Goal: Information Seeking & Learning: Understand process/instructions

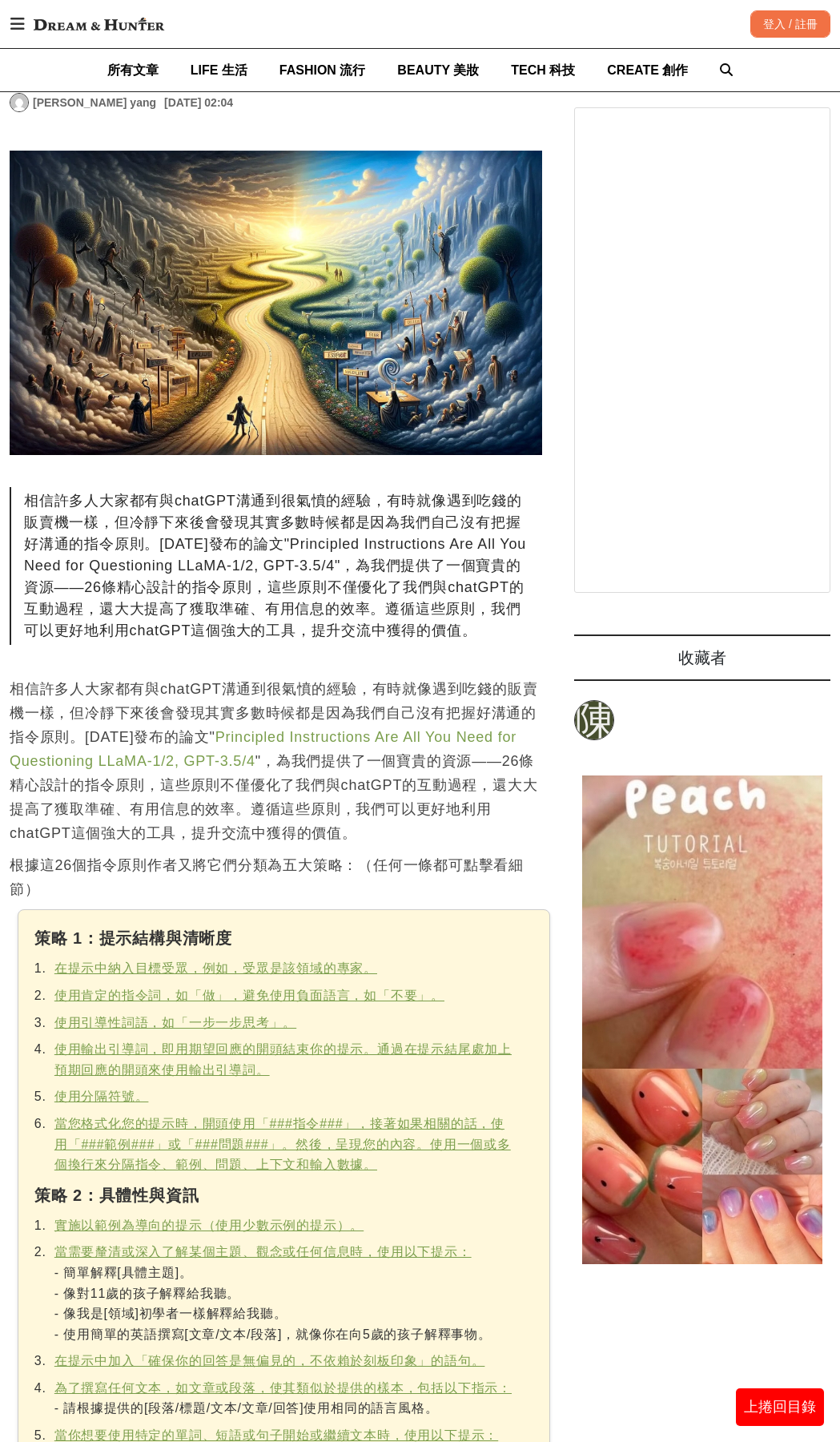
scroll to position [285, 0]
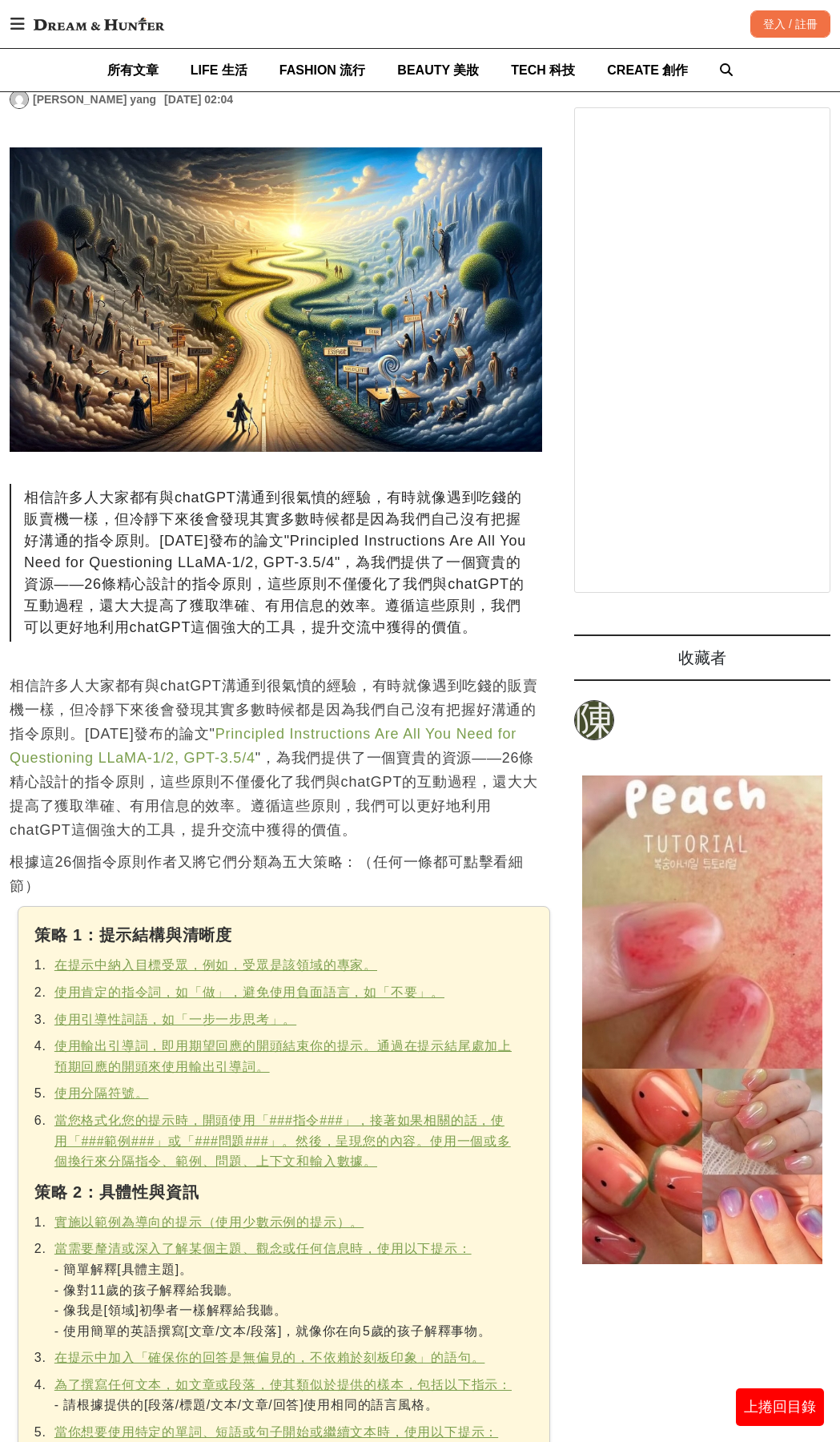
click at [277, 958] on u "在提示中納入目標受眾，例如，受眾是該領域的專家。" at bounding box center [216, 965] width 323 height 13
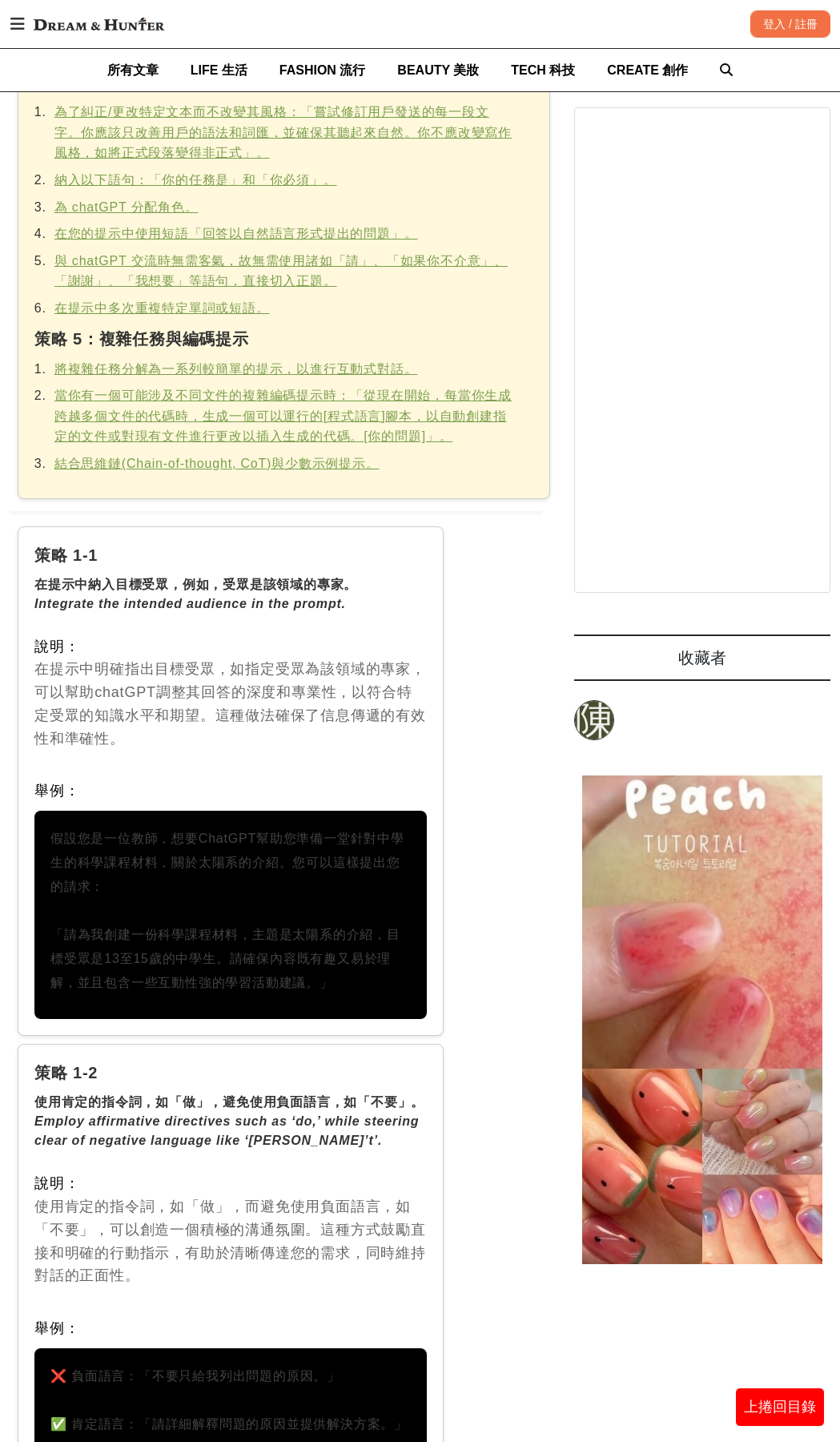
scroll to position [1944, 0]
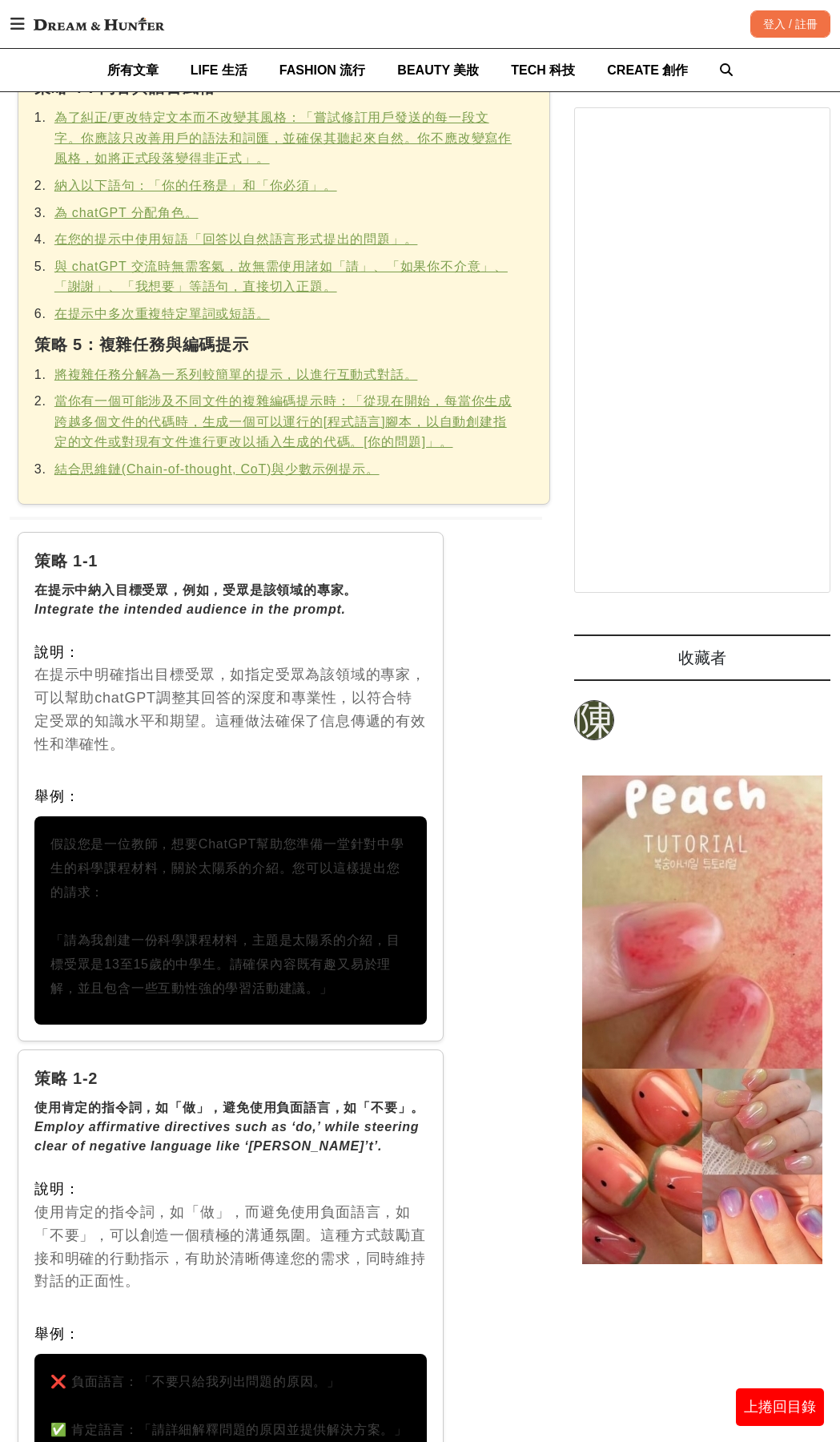
drag, startPoint x: 44, startPoint y: 839, endPoint x: 394, endPoint y: 993, distance: 382.4
click at [394, 993] on div "假設您是一位教師，想要ChatGPT幫助您準備一堂針對中學生的科學課程材料，關於太陽系的介紹。您可以這樣提出您的請求： 「請為我創建一份科學課程材料，主題是太…" at bounding box center [230, 920] width 393 height 208
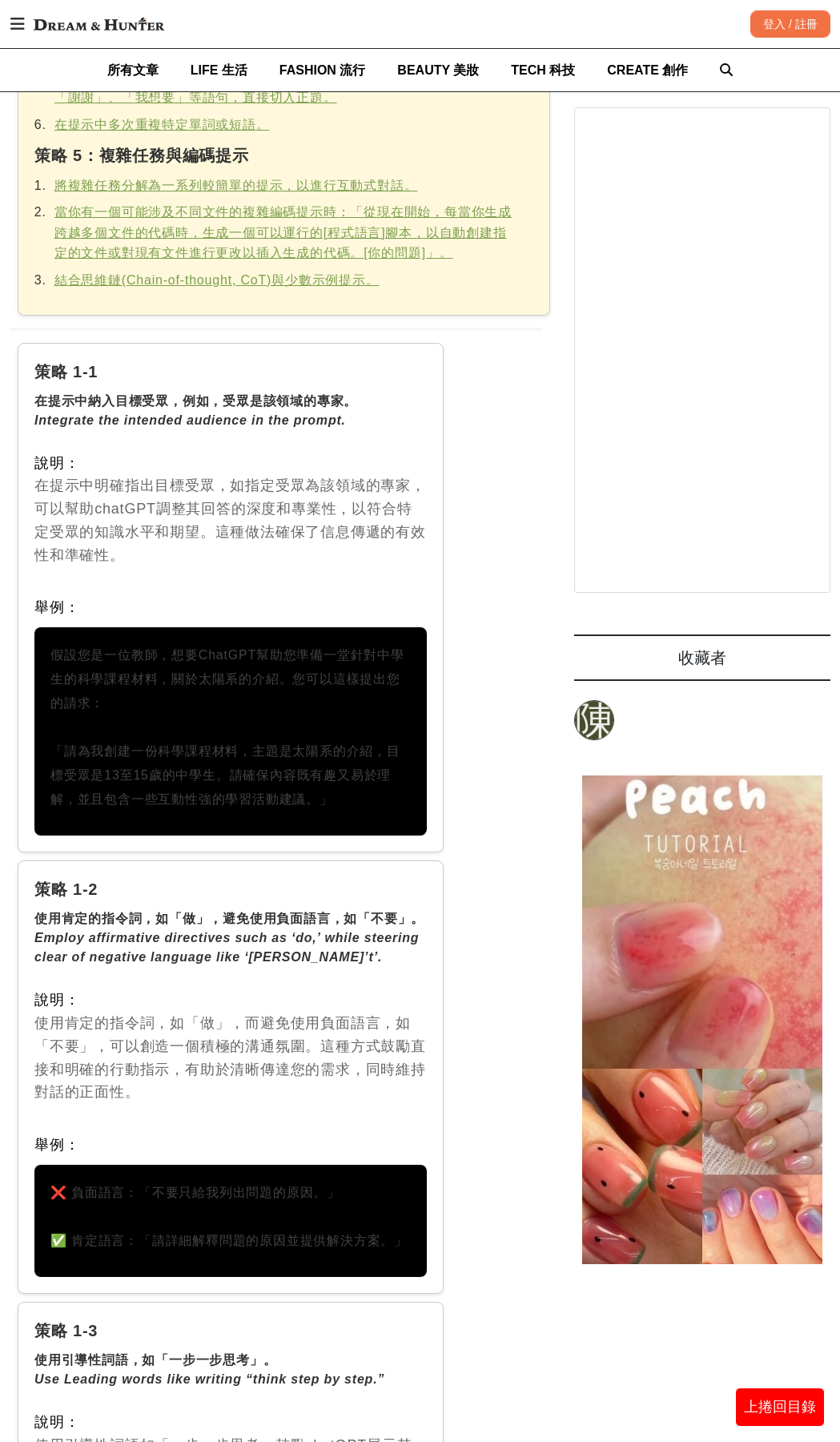
scroll to position [2286, 0]
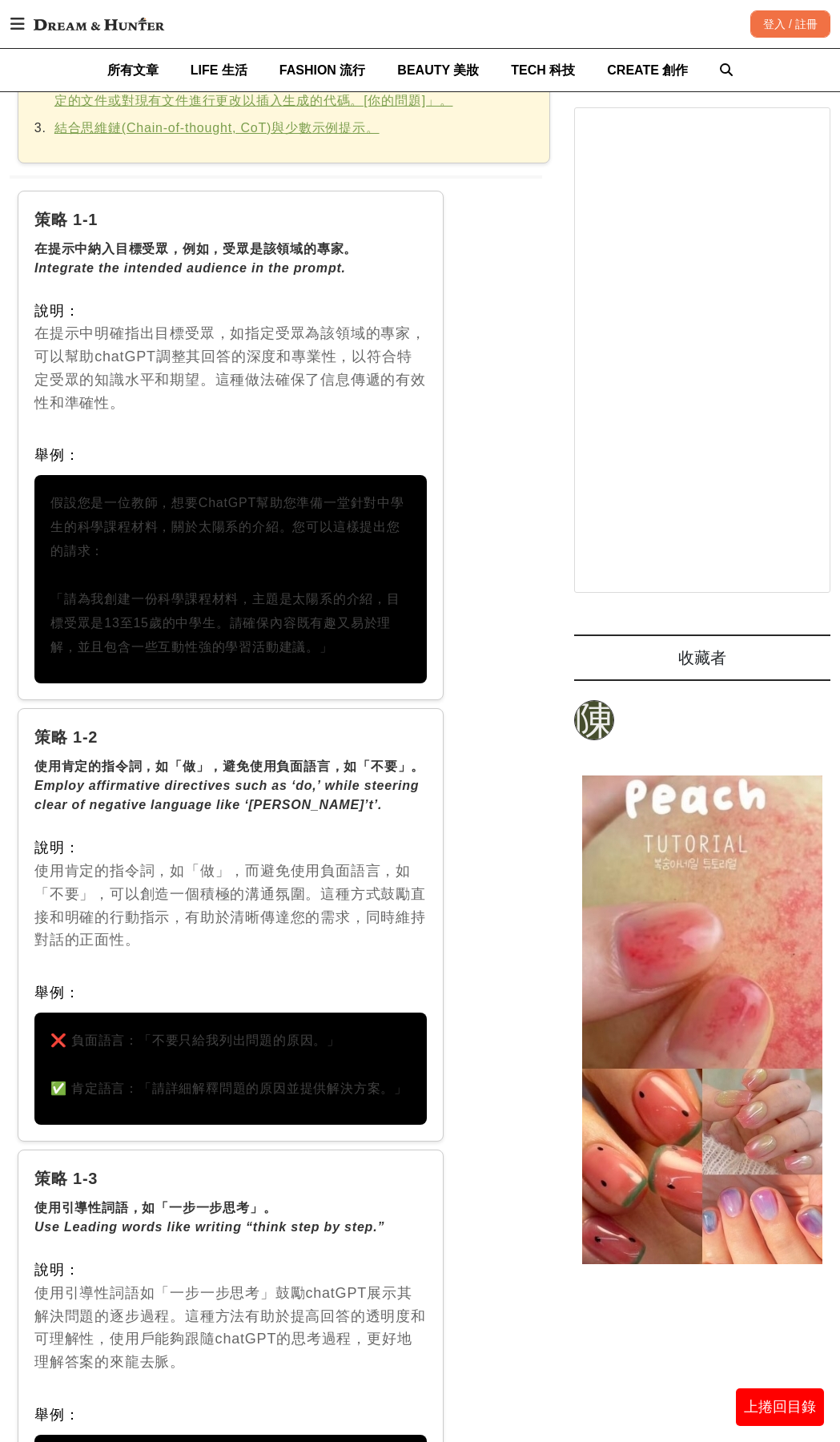
drag, startPoint x: 73, startPoint y: 1085, endPoint x: 390, endPoint y: 1103, distance: 317.5
click at [390, 1103] on div "❌ 負面語言：「不要只給我列出問題的原因。」 ✅ 肯定語言：「請詳細解釋問題的原因並提供解決方案。」" at bounding box center [230, 1068] width 393 height 112
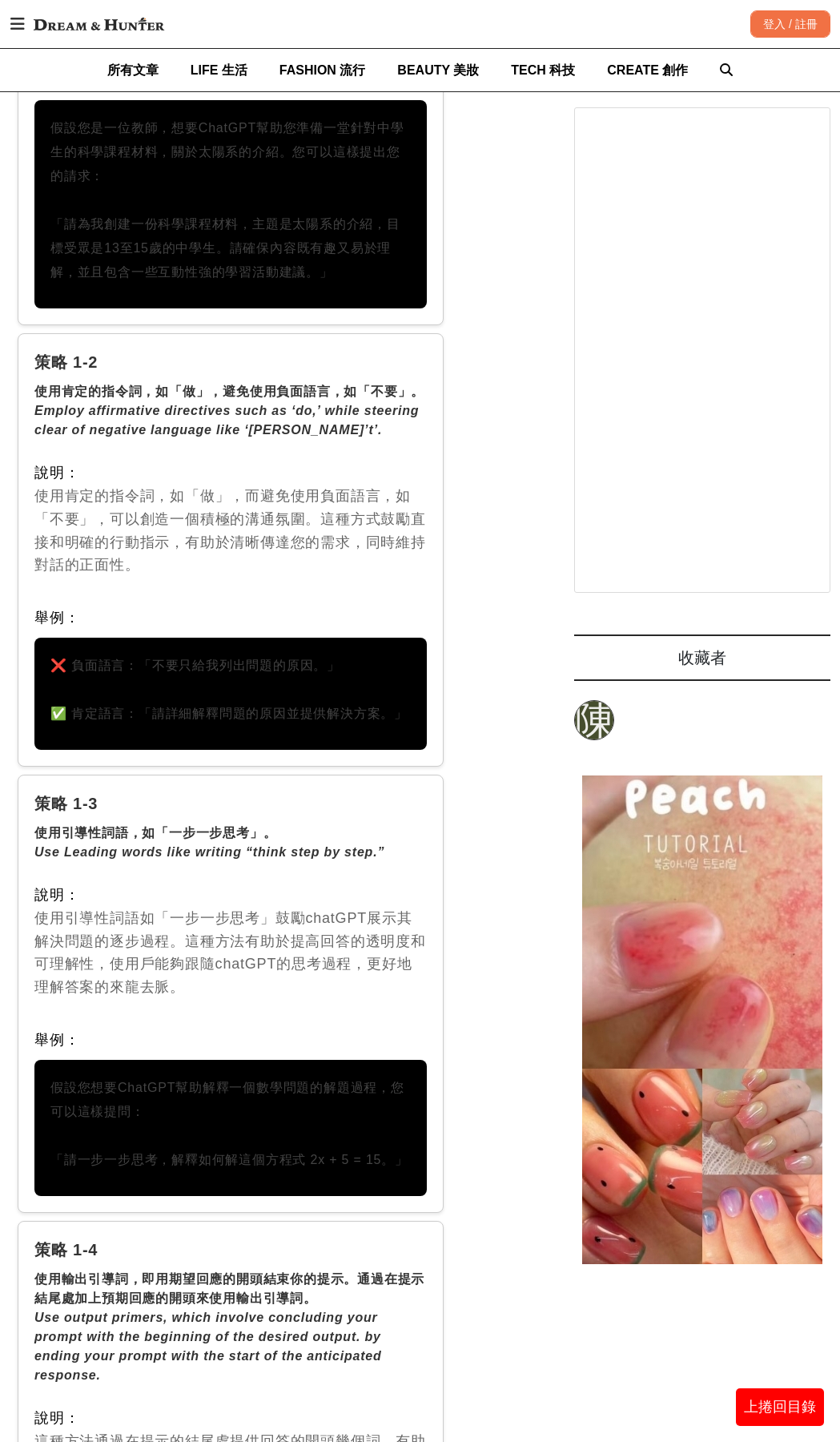
scroll to position [2728, 0]
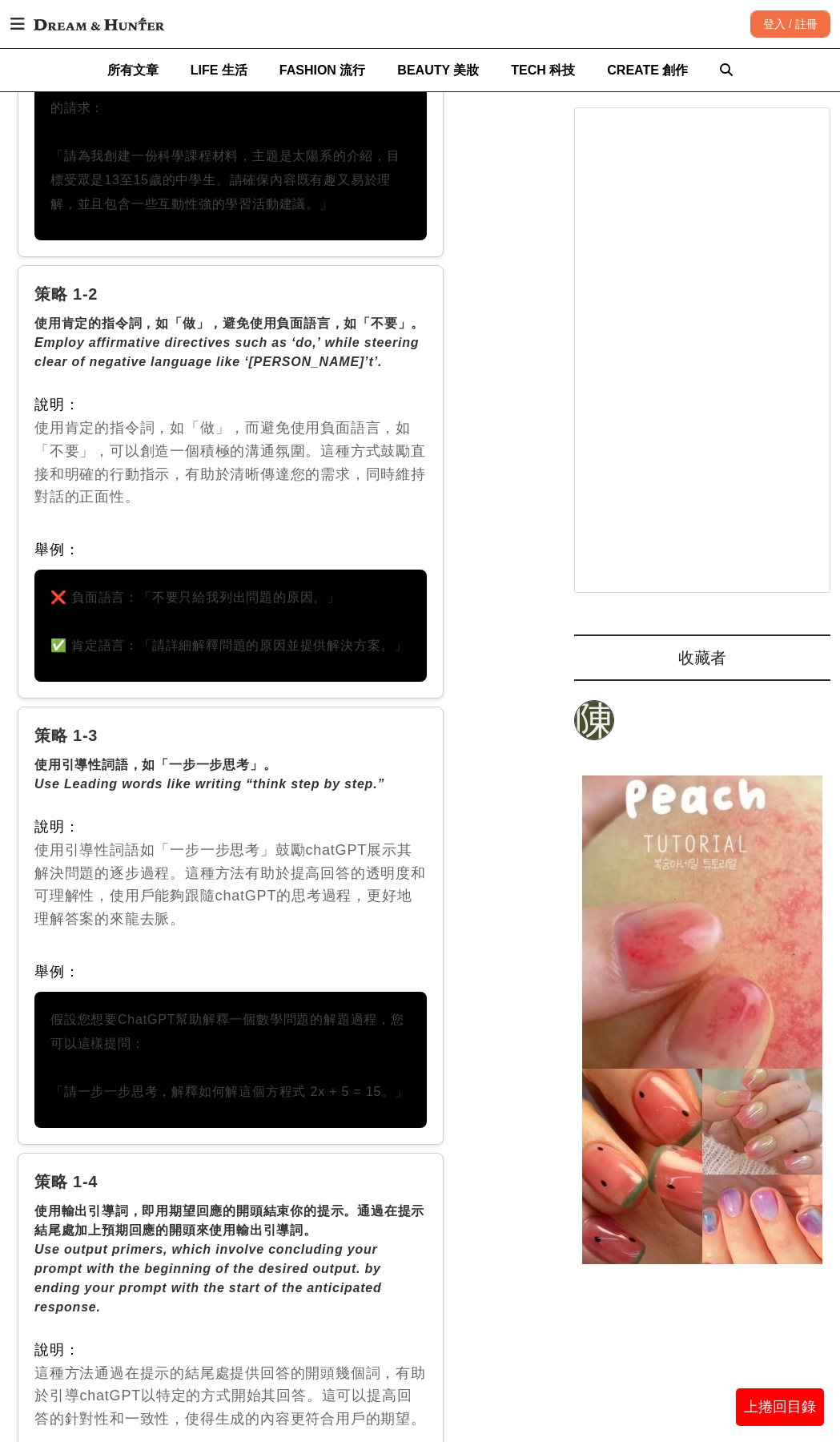
drag, startPoint x: 47, startPoint y: 1013, endPoint x: 411, endPoint y: 1105, distance: 375.4
click at [411, 1105] on div "假設您想要ChatGPT幫助解釋一個數學問題的解題過程，您可以這樣提問： 「請一步一步思考，解釋如何解這個方程式 2x + 5 = 15。」" at bounding box center [230, 1060] width 393 height 137
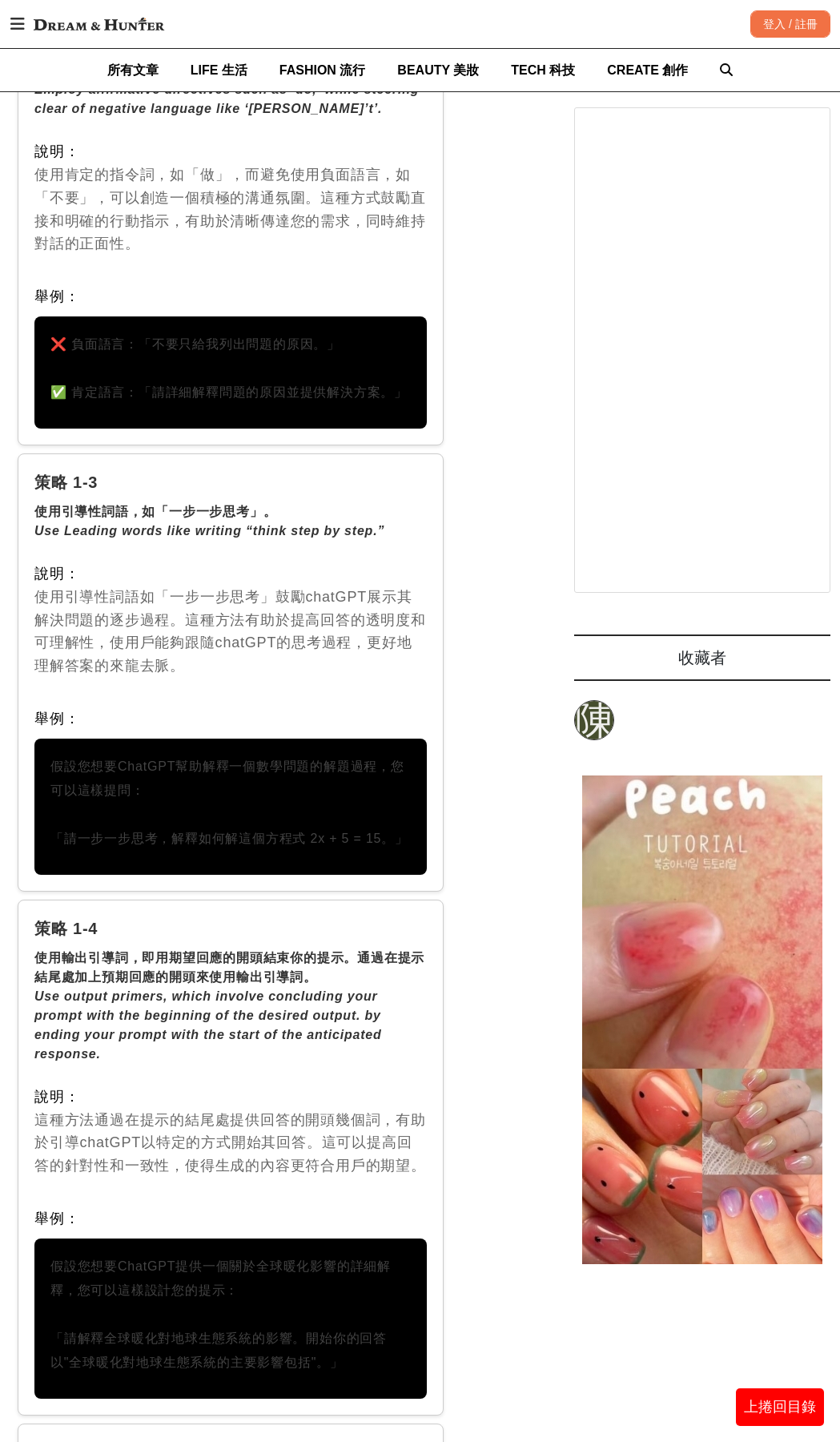
scroll to position [3297, 0]
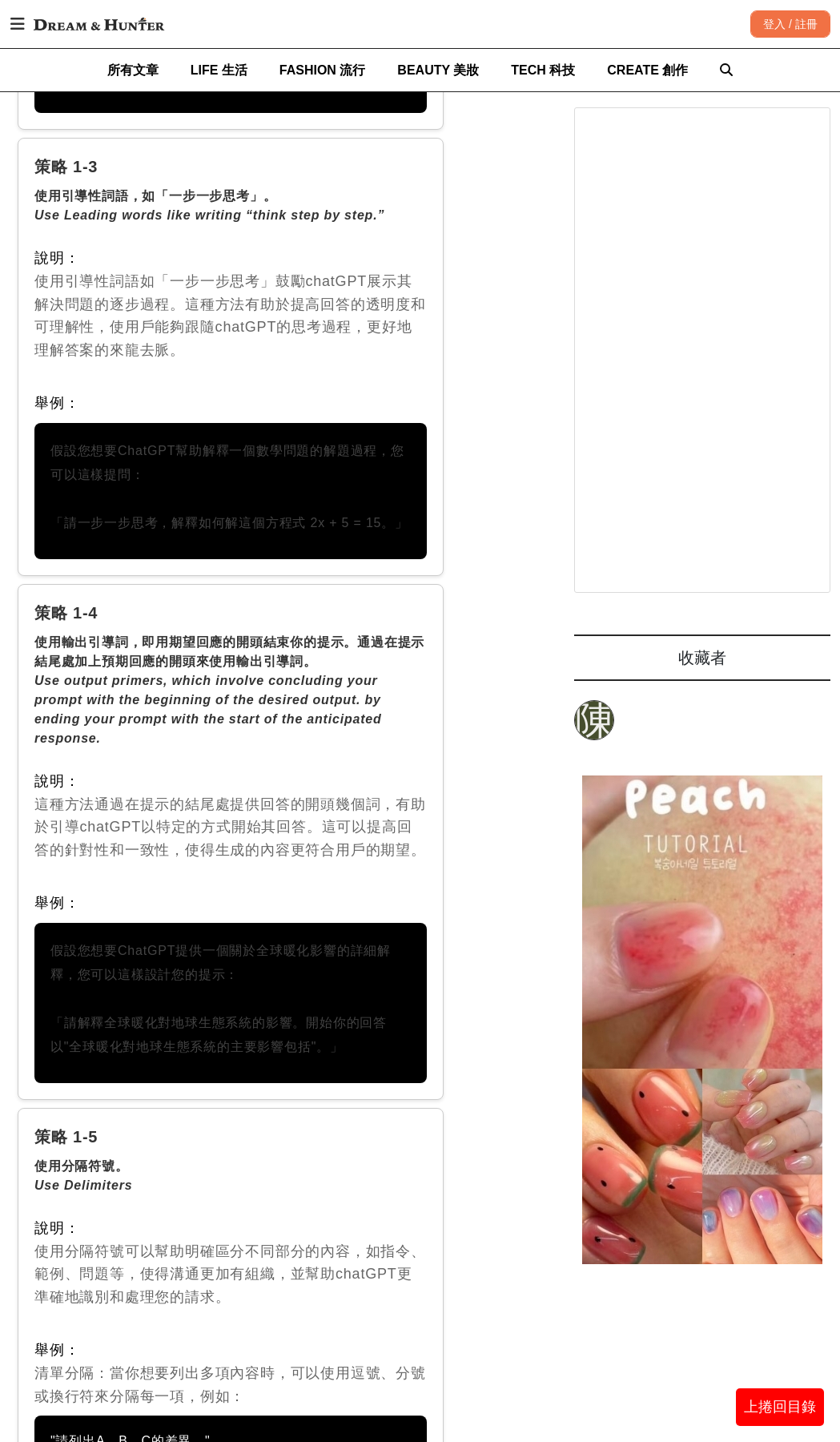
drag, startPoint x: 47, startPoint y: 946, endPoint x: 374, endPoint y: 1052, distance: 343.8
click at [374, 1052] on div "假設您想要ChatGPT提供一個關於全球暖化影響的詳細解釋，您可以這樣設計您的提示： 「請解釋全球暖化對地球生態系統的影響。開始你的回答以"全球暖化對地球生態…" at bounding box center [230, 1003] width 393 height 161
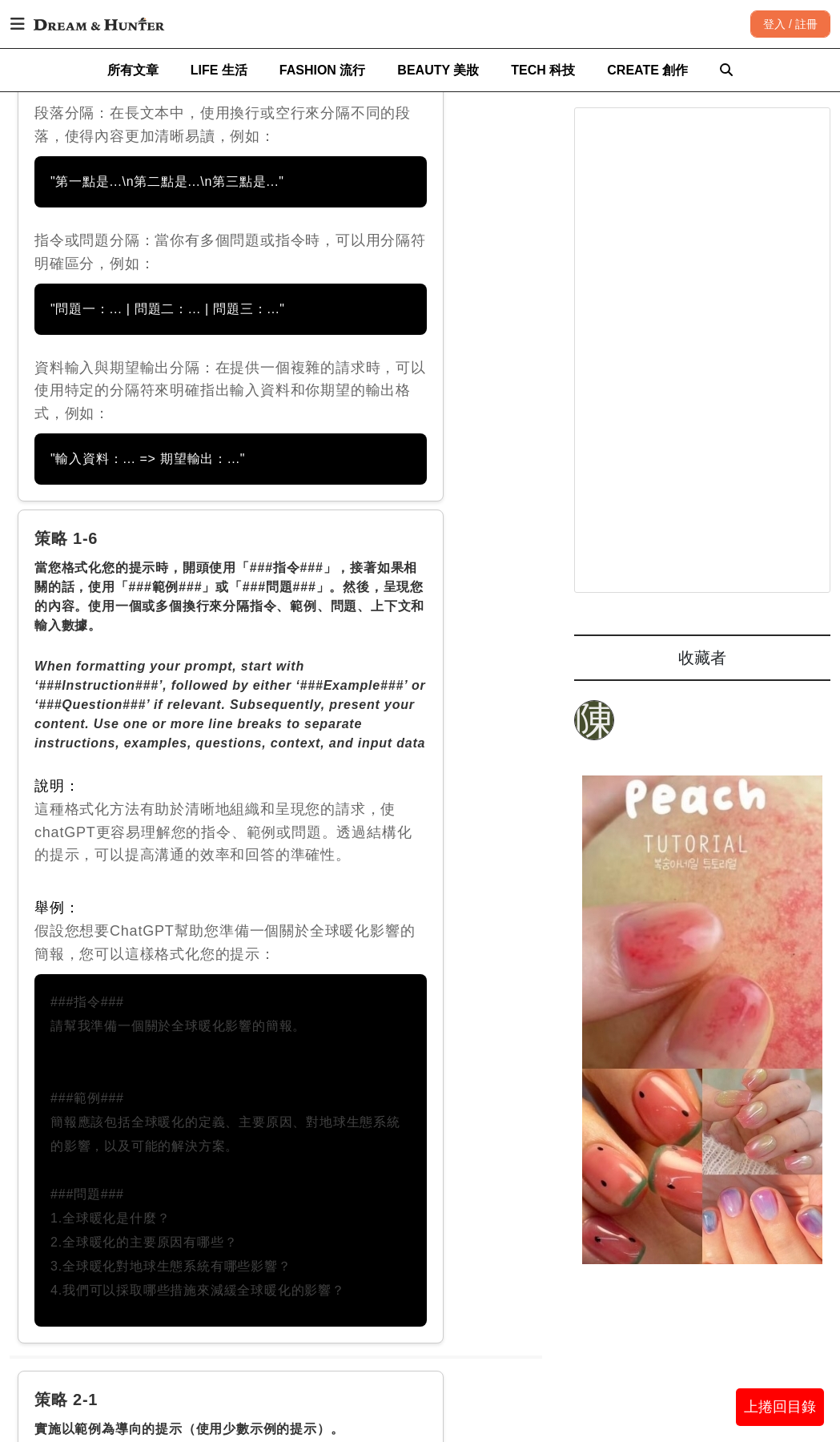
scroll to position [4706, 0]
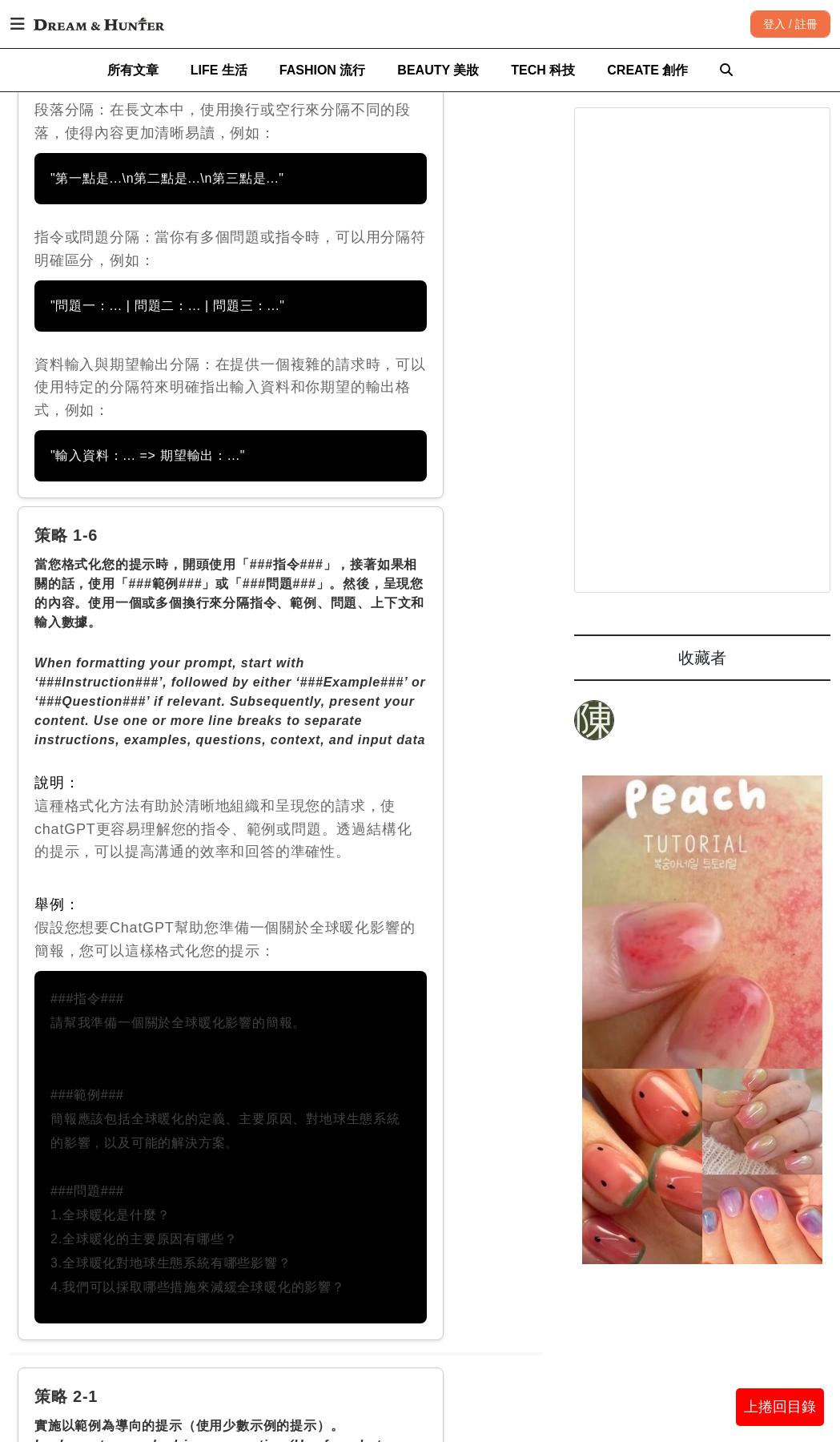
drag, startPoint x: 55, startPoint y: 996, endPoint x: 372, endPoint y: 1279, distance: 424.9
click at [372, 1279] on p "###指令### 請幫我準備一個關於全球暖化影響的簡報。 ###範例### 簡報應該包括全球暖化的定義、主要原因、對地球生態系統的影響，以及可能的解決方案。 …" at bounding box center [230, 1143] width 360 height 312
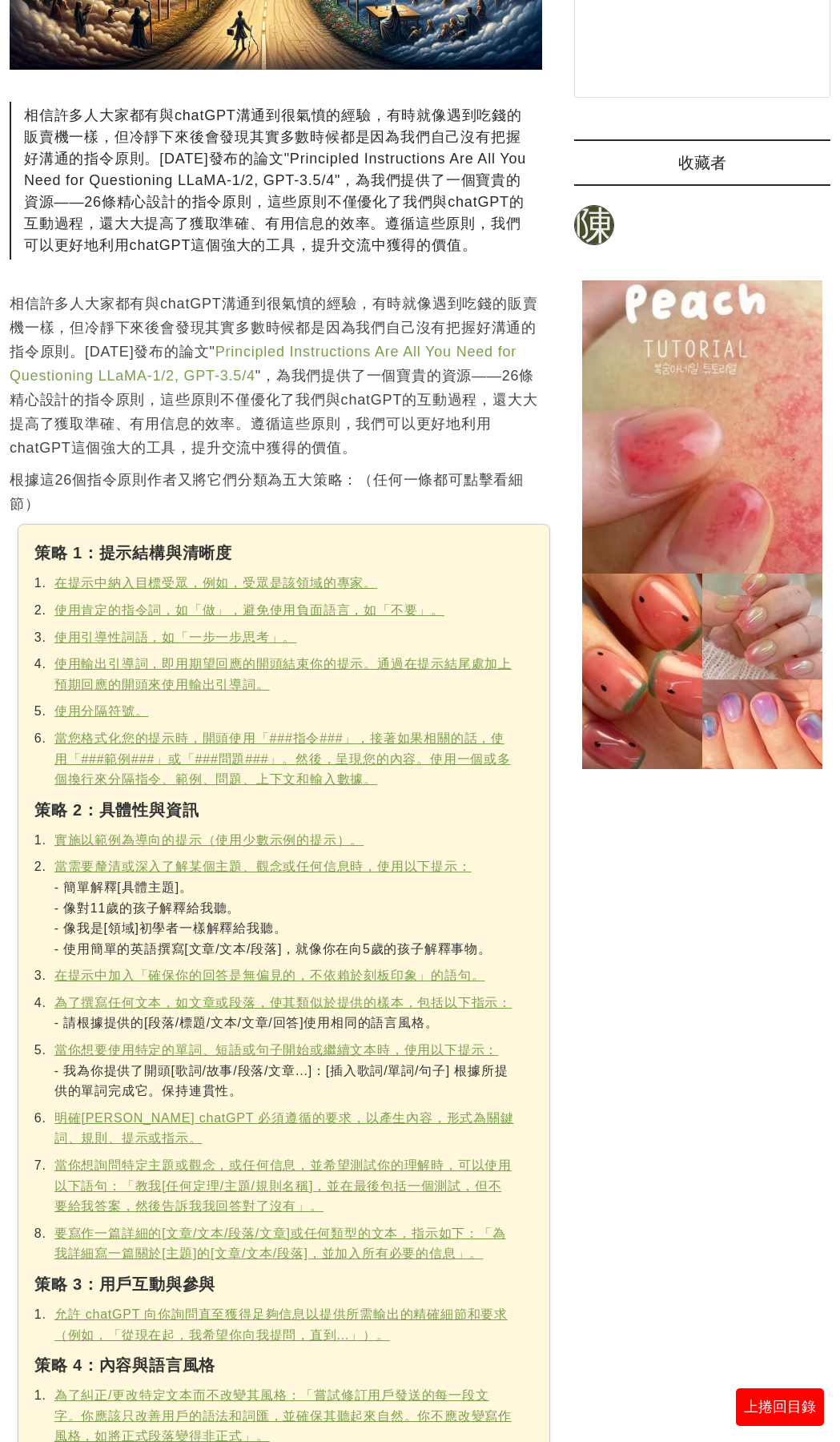
scroll to position [0, 0]
